Goal: Information Seeking & Learning: Find contact information

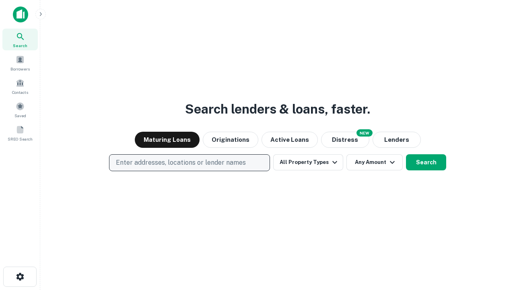
click at [189, 163] on p "Enter addresses, locations or lender names" at bounding box center [181, 163] width 130 height 10
type input "**********"
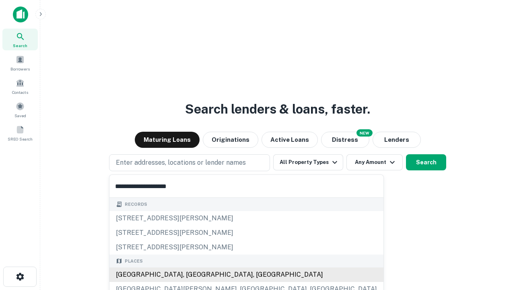
click at [192, 275] on div "[GEOGRAPHIC_DATA], [GEOGRAPHIC_DATA], [GEOGRAPHIC_DATA]" at bounding box center [246, 274] width 274 height 14
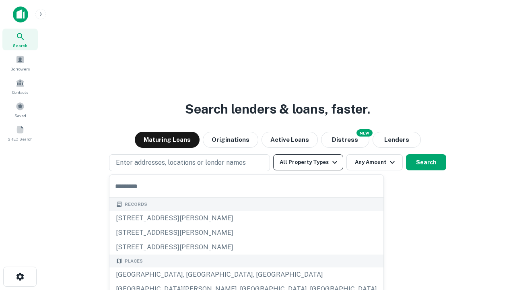
click at [308, 162] on button "All Property Types" at bounding box center [308, 162] width 70 height 16
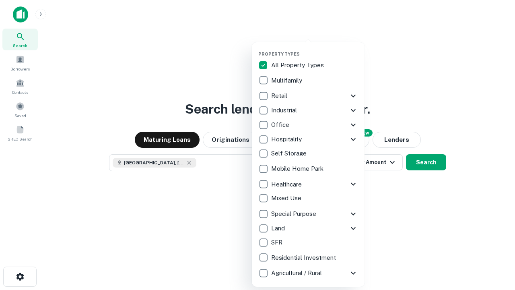
click at [315, 49] on button "button" at bounding box center [314, 49] width 113 height 0
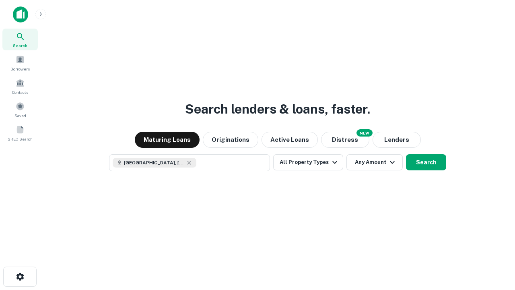
scroll to position [13, 0]
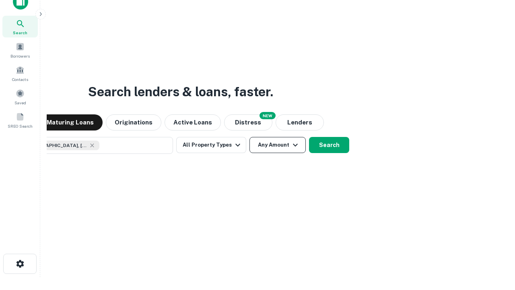
click at [250, 137] on button "Any Amount" at bounding box center [278, 145] width 56 height 16
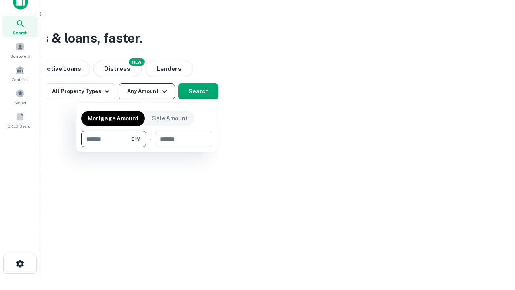
type input "*******"
click at [147, 147] on button "button" at bounding box center [146, 147] width 131 height 0
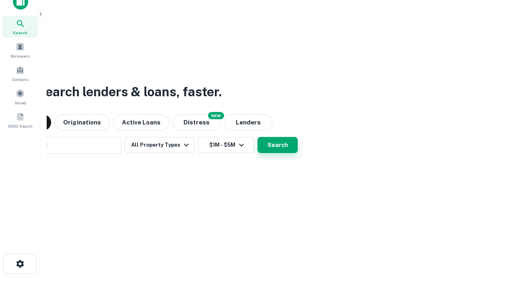
click at [258, 137] on button "Search" at bounding box center [278, 145] width 40 height 16
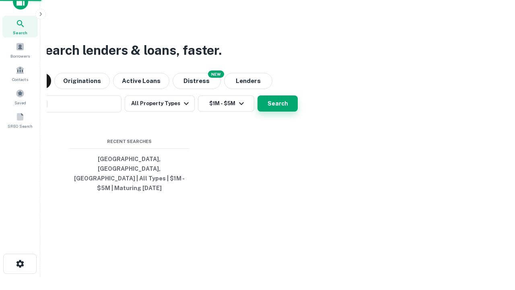
scroll to position [26, 228]
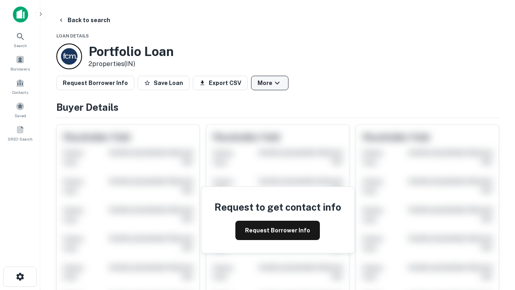
click at [270, 83] on button "More" at bounding box center [269, 83] width 37 height 14
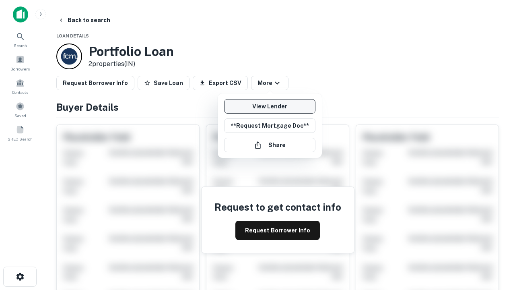
click at [270, 106] on link "View Lender" at bounding box center [269, 106] width 91 height 14
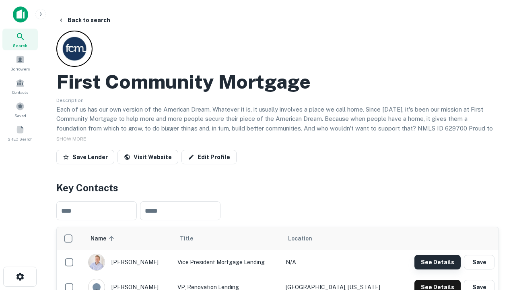
click at [438, 262] on button "See Details" at bounding box center [438, 262] width 46 height 14
click at [20, 277] on icon "button" at bounding box center [20, 277] width 10 height 10
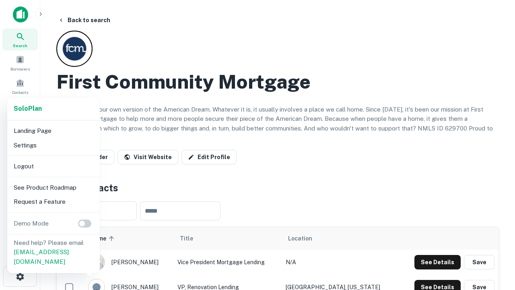
click at [53, 166] on li "Logout" at bounding box center [53, 166] width 86 height 14
